Goal: Check status: Check status

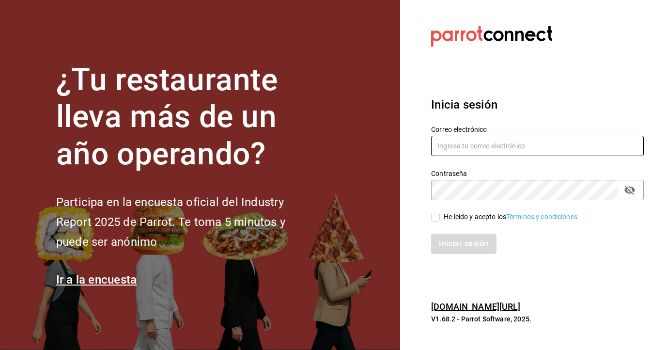
type input "[EMAIL_ADDRESS][DOMAIN_NAME]"
click at [440, 218] on span "He leído y acepto los Términos y condiciones." at bounding box center [510, 217] width 140 height 10
click at [440, 218] on input "He leído y acepto los Términos y condiciones." at bounding box center [435, 217] width 9 height 9
checkbox input "true"
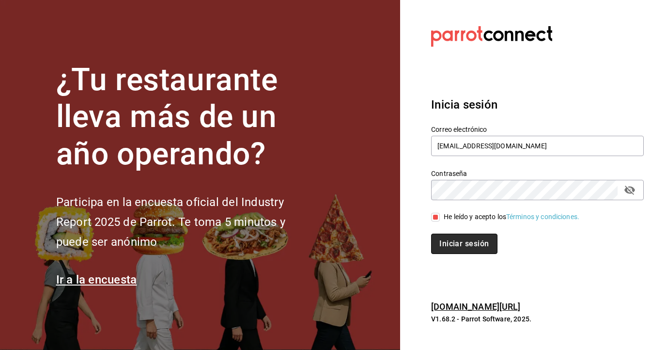
click at [452, 243] on button "Iniciar sesión" at bounding box center [464, 244] width 66 height 20
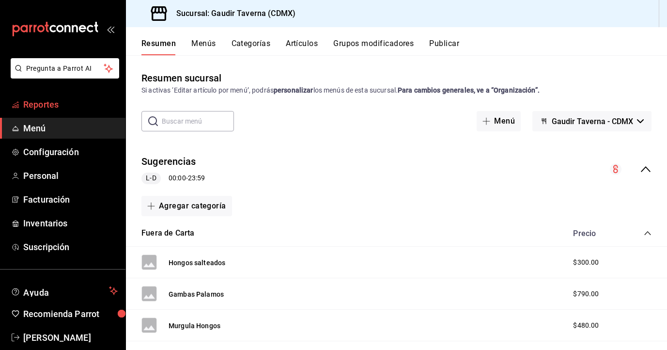
click at [51, 102] on span "Reportes" at bounding box center [70, 104] width 94 height 13
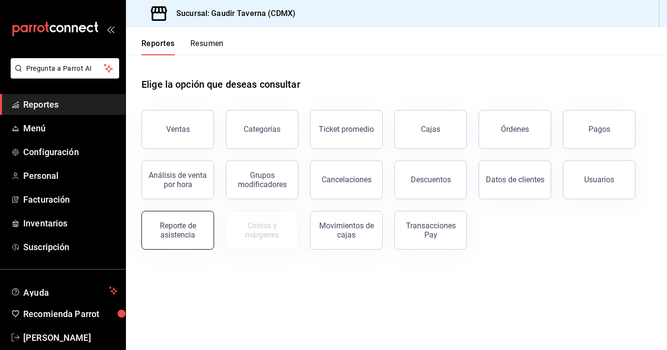
click at [192, 230] on div "Reporte de asistencia" at bounding box center [178, 230] width 60 height 18
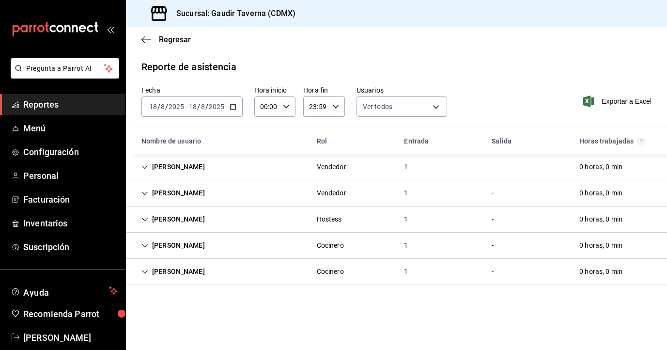
click at [232, 107] on icon "button" at bounding box center [233, 106] width 7 height 7
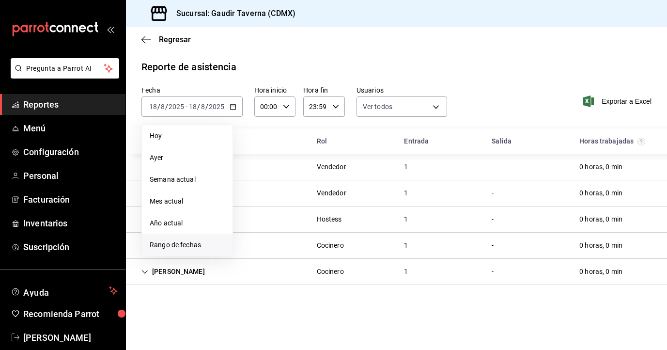
click at [177, 247] on span "Rango de fechas" at bounding box center [187, 245] width 75 height 10
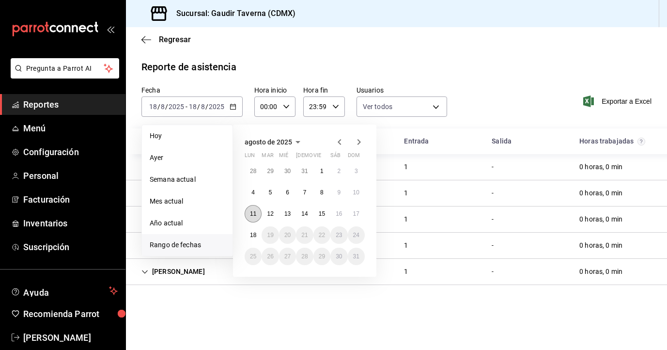
click at [252, 215] on abbr "11" at bounding box center [253, 213] width 6 height 7
click at [358, 214] on abbr "17" at bounding box center [356, 213] width 6 height 7
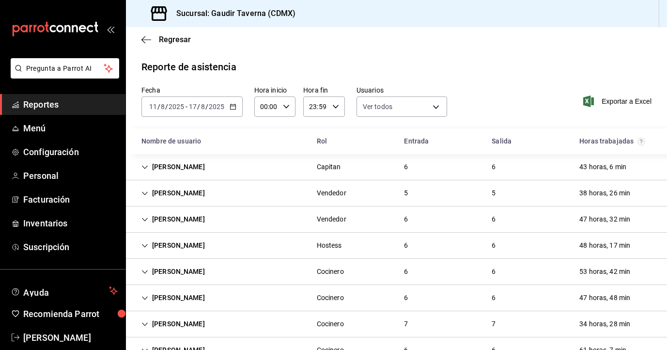
scroll to position [0, 0]
click at [587, 270] on div "53 horas, 42 min" at bounding box center [605, 271] width 66 height 18
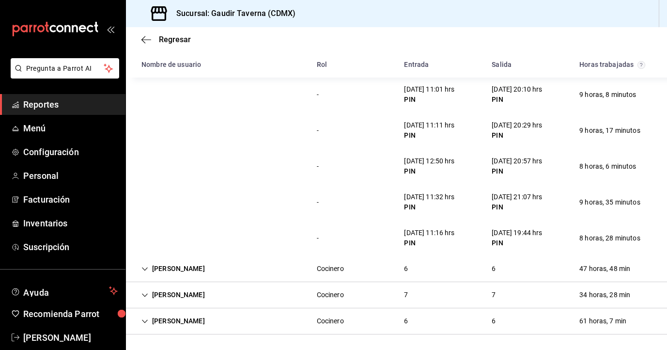
scroll to position [0, 0]
